Goal: Find specific page/section: Find specific page/section

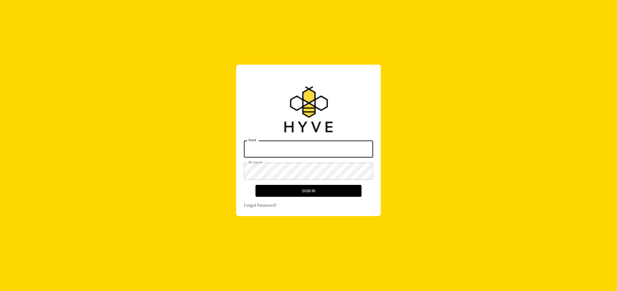
type input "[EMAIL_ADDRESS][TECHNICAL_ID][DOMAIN_NAME]"
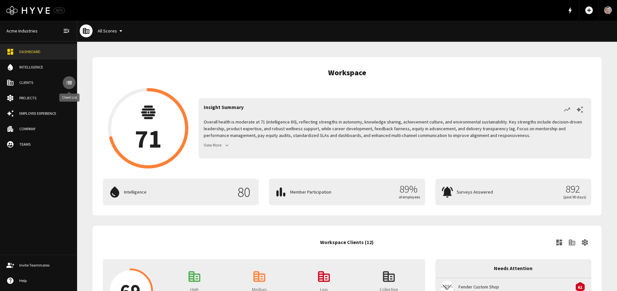
click at [69, 83] on icon "client-list" at bounding box center [69, 82] width 6 height 3
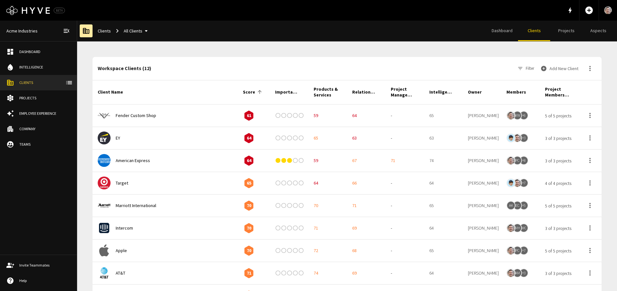
click at [185, 118] on span "Fender Custom Shop" at bounding box center [174, 115] width 117 height 7
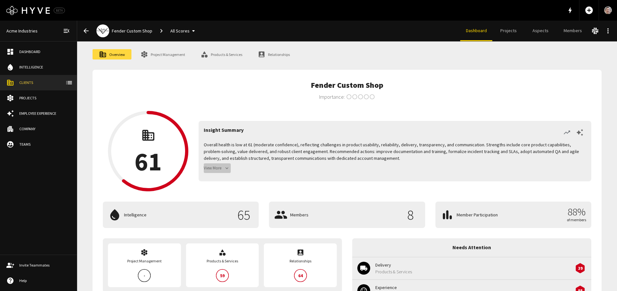
click at [228, 169] on icon "button" at bounding box center [227, 168] width 6 height 6
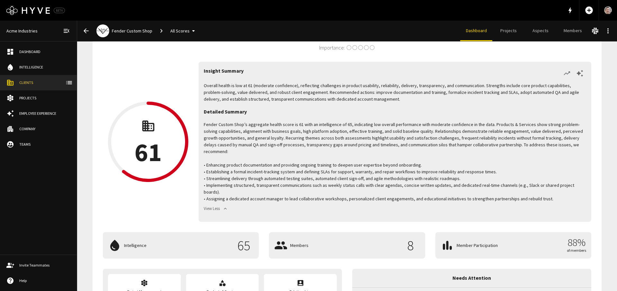
scroll to position [48, 0]
click at [581, 73] on icon "button" at bounding box center [580, 74] width 8 height 8
click at [567, 73] on icon "button" at bounding box center [567, 74] width 8 height 8
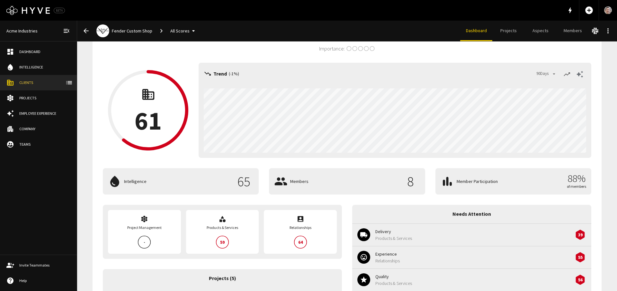
click at [579, 73] on icon "button" at bounding box center [580, 74] width 6 height 7
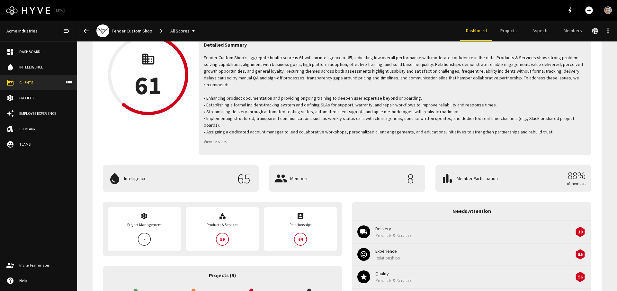
scroll to position [0, 0]
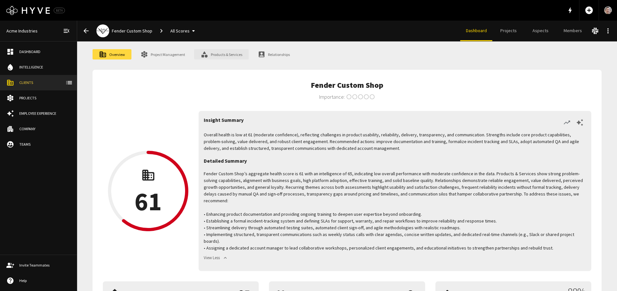
click at [224, 57] on link "Products & Services" at bounding box center [221, 54] width 55 height 10
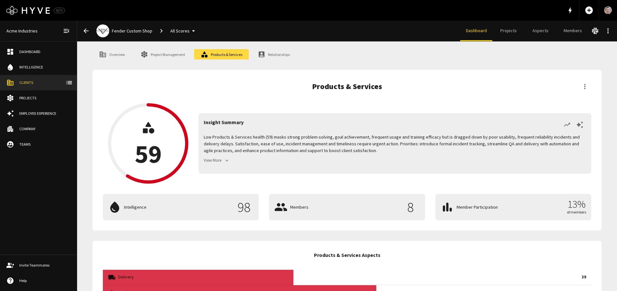
click at [215, 161] on button "View More" at bounding box center [217, 161] width 27 height 10
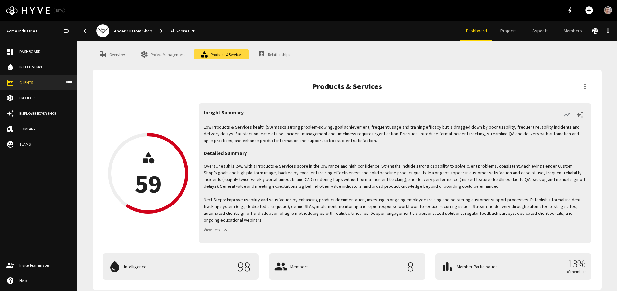
click at [570, 11] on icon "button" at bounding box center [570, 10] width 3 height 6
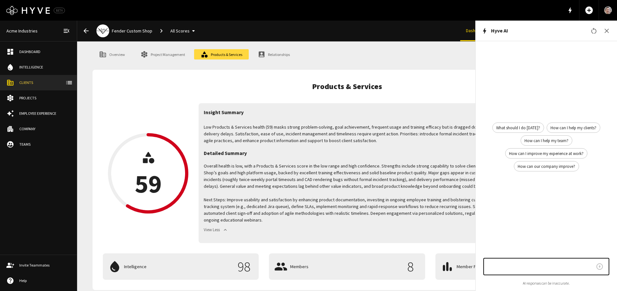
click at [610, 32] on icon "button" at bounding box center [607, 31] width 8 height 8
